Goal: Find specific page/section: Find specific page/section

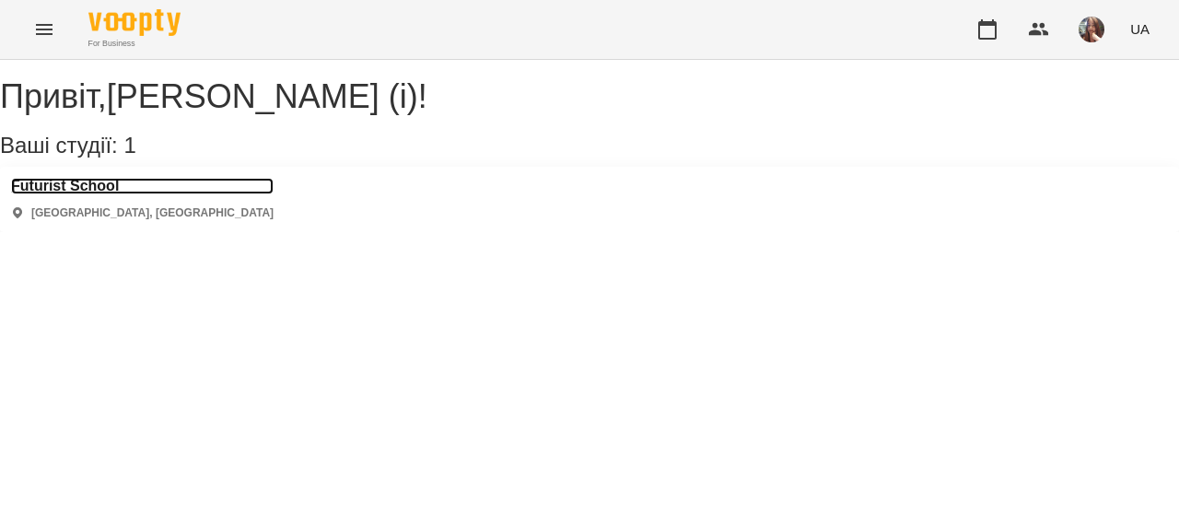
click at [126, 194] on h3 "Futurist School" at bounding box center [142, 186] width 263 height 17
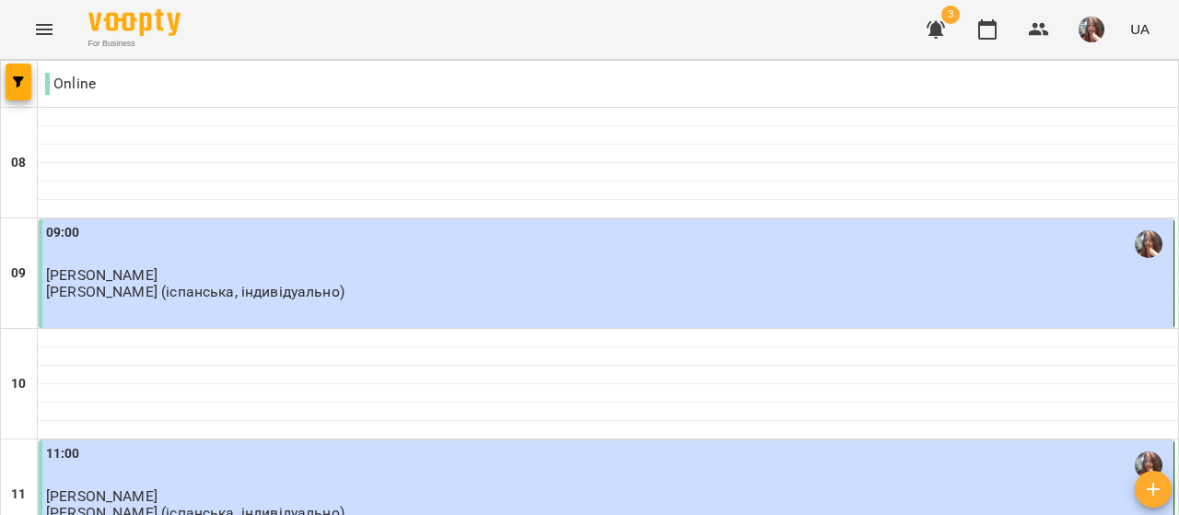
scroll to position [1373, 0]
type input "**********"
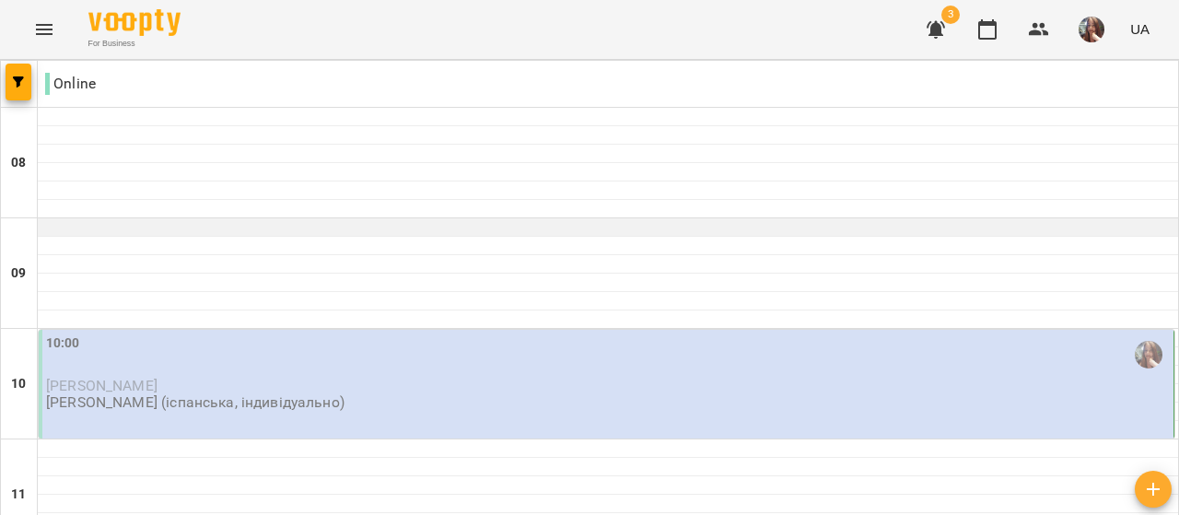
scroll to position [184, 0]
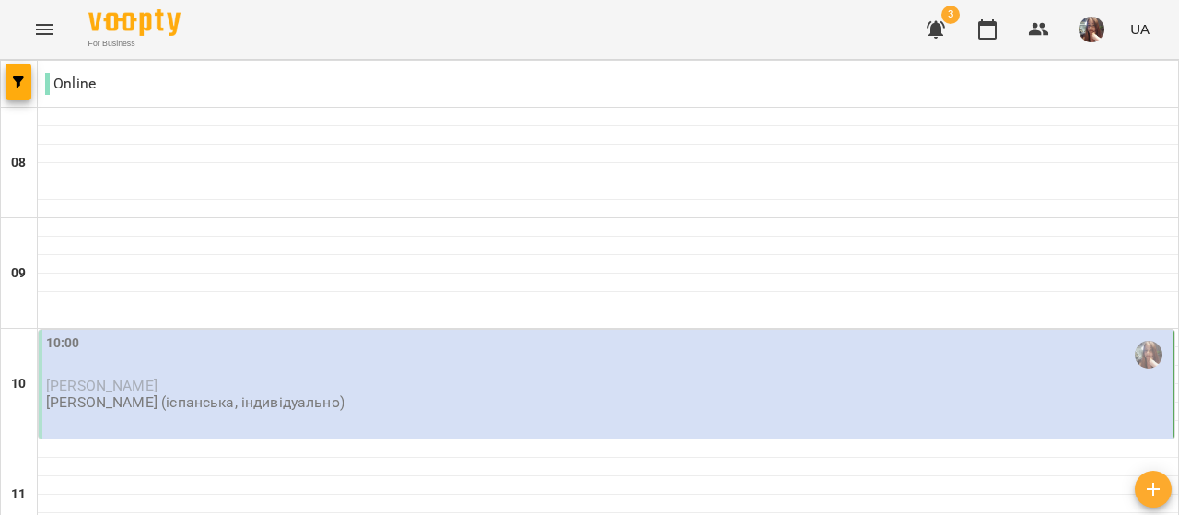
click at [1123, 28] on div "3 UA" at bounding box center [1035, 30] width 243 height 48
click at [1107, 29] on button "button" at bounding box center [1092, 30] width 48 height 48
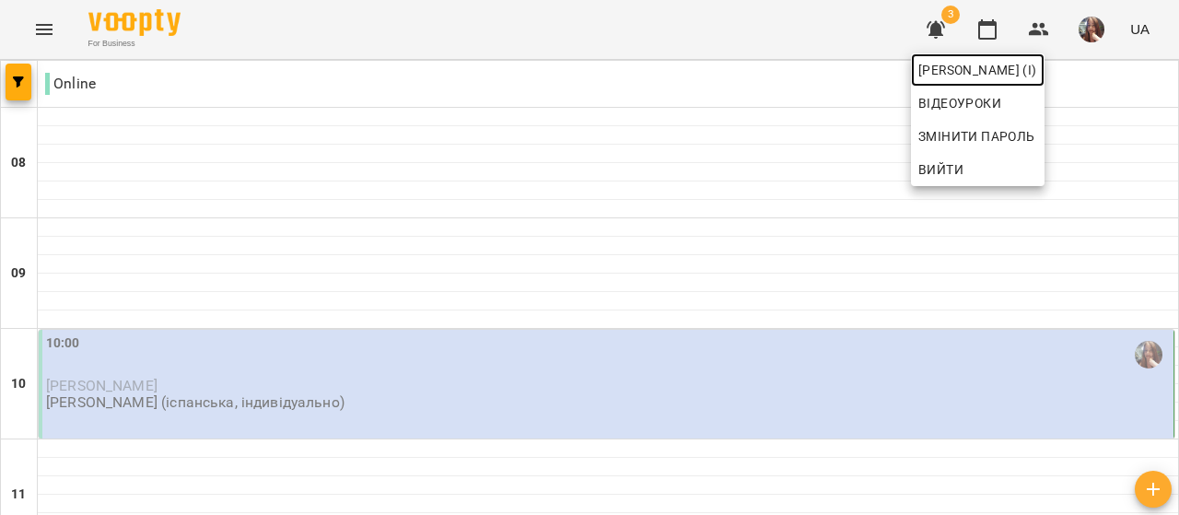
click at [1037, 70] on span "[PERSON_NAME] (і)" at bounding box center [978, 70] width 119 height 22
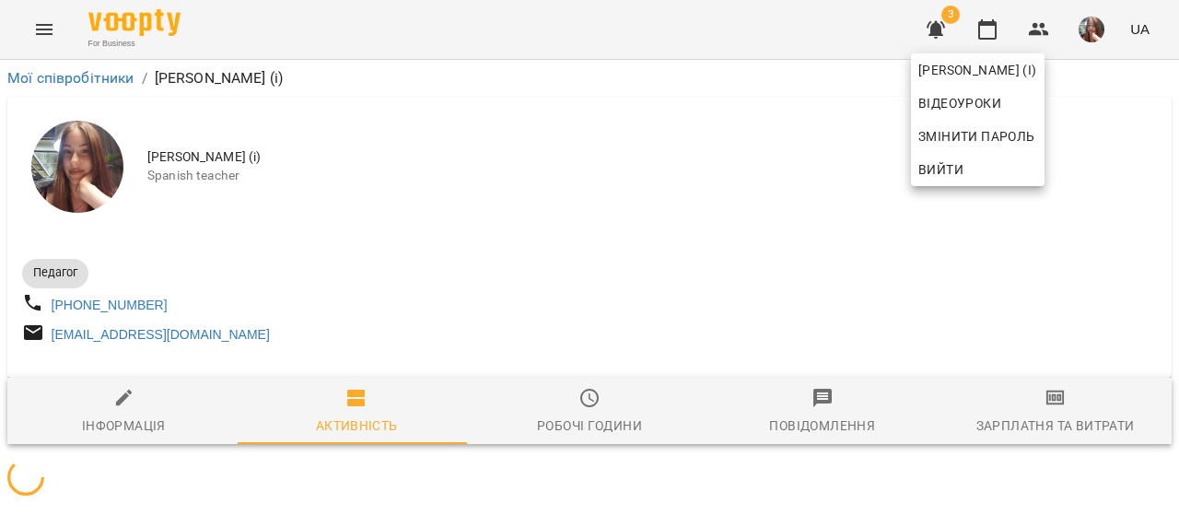
click at [748, 215] on div at bounding box center [589, 257] width 1179 height 515
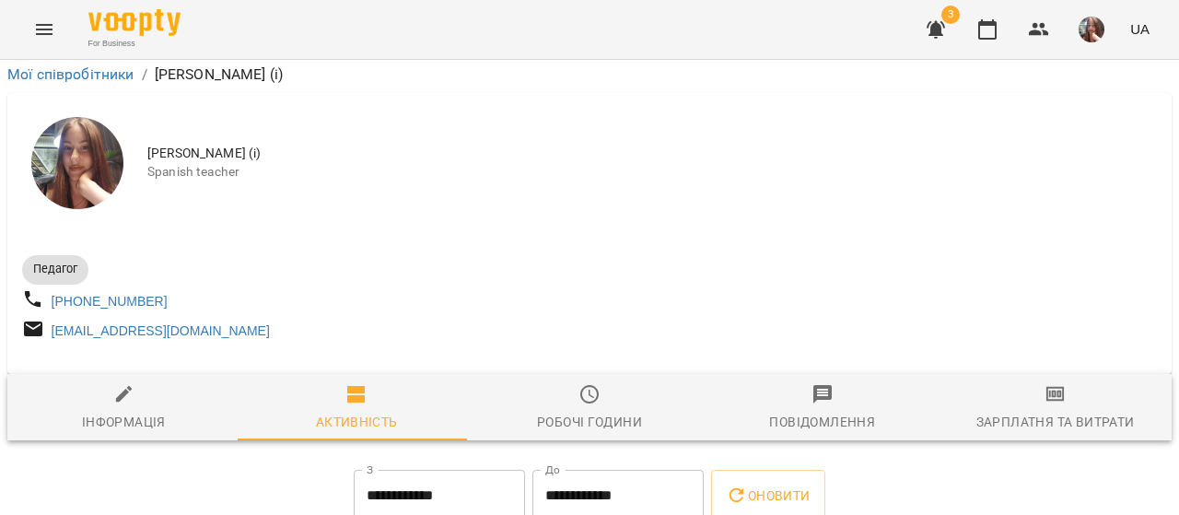
scroll to position [296, 0]
